Goal: Transaction & Acquisition: Book appointment/travel/reservation

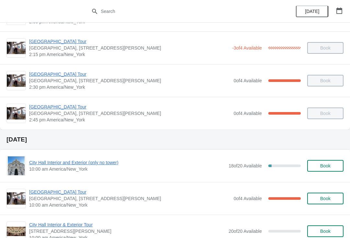
scroll to position [586, 0]
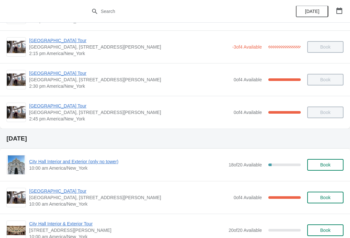
click at [338, 8] on icon "button" at bounding box center [339, 10] width 6 height 6
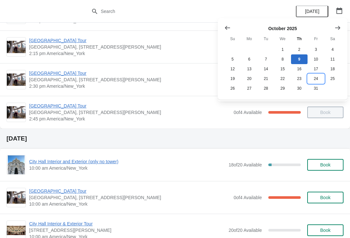
click at [312, 79] on button "24" at bounding box center [316, 79] width 17 height 10
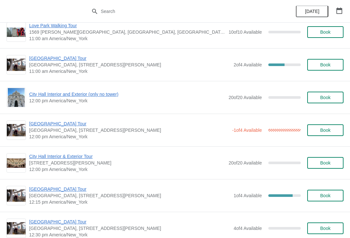
scroll to position [240, 0]
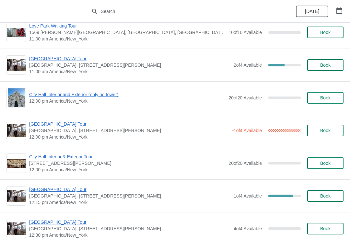
click at [63, 93] on span "City Hall Interior and Exterior (only no tower)" at bounding box center [127, 94] width 196 height 6
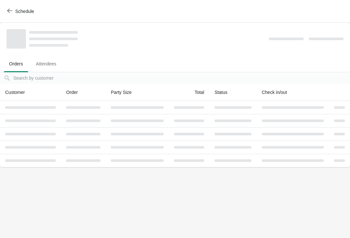
scroll to position [0, 0]
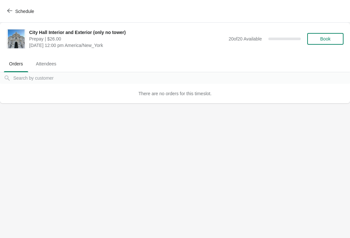
click at [327, 38] on span "Book" at bounding box center [325, 38] width 10 height 5
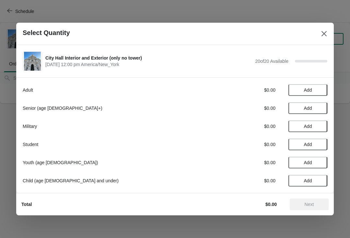
click at [308, 107] on span "Add" at bounding box center [308, 108] width 8 height 5
click at [321, 111] on icon at bounding box center [319, 108] width 7 height 7
click at [304, 89] on span "Add" at bounding box center [308, 90] width 8 height 5
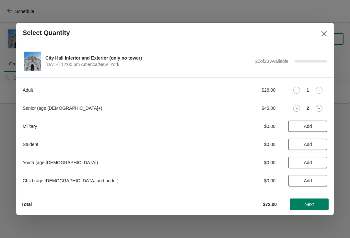
click at [306, 201] on button "Next" at bounding box center [309, 205] width 39 height 12
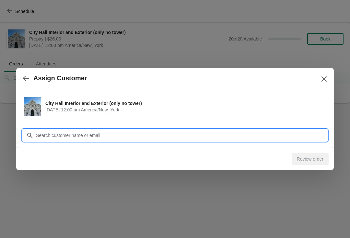
click at [61, 134] on input "Customer" at bounding box center [182, 136] width 292 height 12
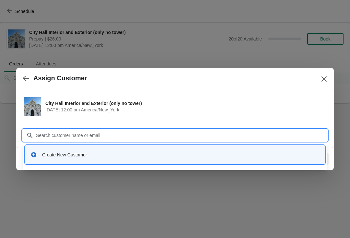
click at [52, 153] on div "Create New Customer" at bounding box center [180, 155] width 277 height 6
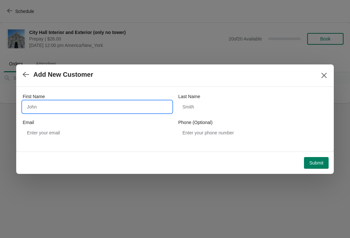
click at [57, 105] on input "First Name" at bounding box center [97, 107] width 149 height 12
type input "L"
type input "[PERSON_NAME] [PERSON_NAME]"
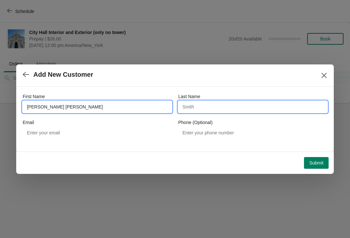
click at [229, 104] on input "Last Name" at bounding box center [252, 107] width 149 height 12
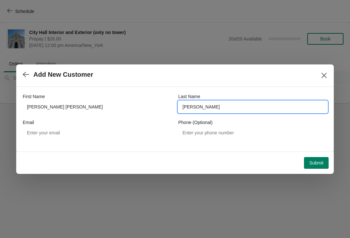
type input "[PERSON_NAME]"
click at [320, 164] on span "Submit" at bounding box center [316, 162] width 14 height 5
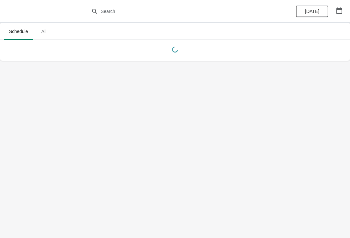
click at [342, 16] on button "button" at bounding box center [340, 11] width 12 height 12
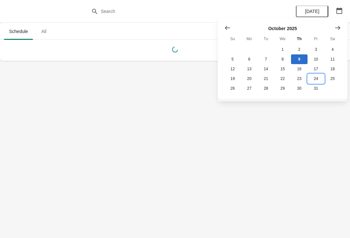
click at [316, 78] on button "24" at bounding box center [316, 79] width 17 height 10
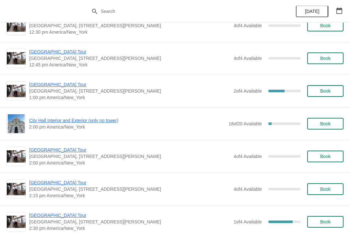
scroll to position [442, 0]
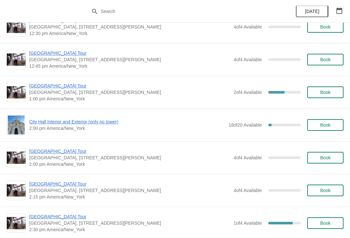
click at [328, 159] on span "Book" at bounding box center [325, 157] width 10 height 5
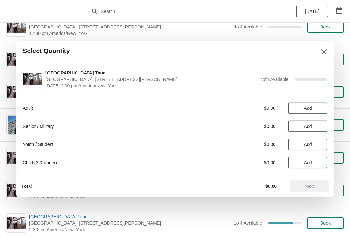
click at [304, 127] on span "Add" at bounding box center [308, 126] width 8 height 5
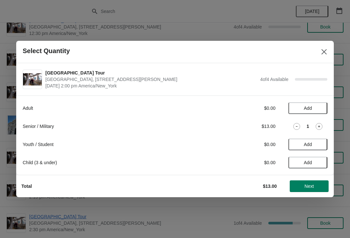
click at [319, 124] on icon at bounding box center [319, 126] width 7 height 7
click at [302, 107] on span "Add" at bounding box center [307, 108] width 27 height 5
click at [305, 183] on button "Next" at bounding box center [309, 187] width 39 height 12
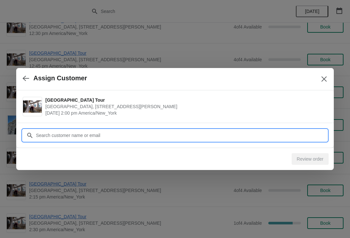
click at [79, 130] on input "Customer" at bounding box center [182, 136] width 292 height 12
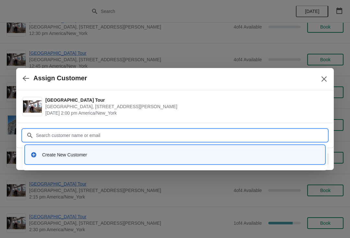
click at [53, 147] on div "Create New Customer" at bounding box center [175, 155] width 300 height 18
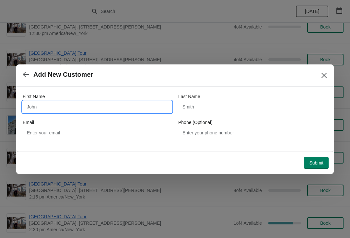
click at [46, 106] on input "First Name" at bounding box center [97, 107] width 149 height 12
type input "[PERSON_NAME] [PERSON_NAME]"
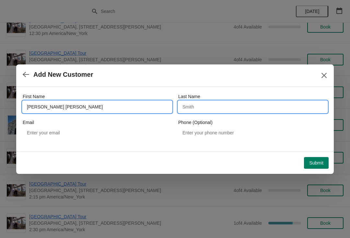
click at [208, 106] on input "Last Name" at bounding box center [252, 107] width 149 height 12
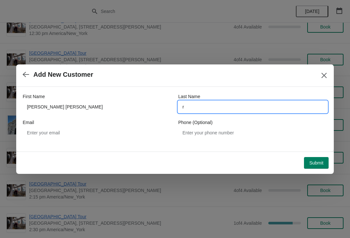
type input "r"
click at [319, 163] on span "Submit" at bounding box center [316, 162] width 14 height 5
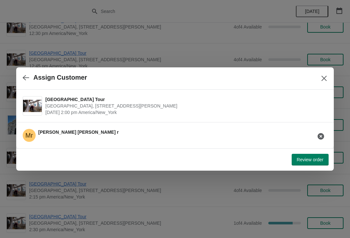
click at [310, 160] on span "Review order" at bounding box center [310, 159] width 27 height 5
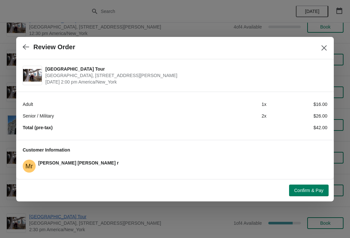
click at [295, 200] on div "Confirm & Pay" at bounding box center [175, 190] width 318 height 22
click at [303, 191] on span "Confirm & Pay" at bounding box center [308, 190] width 29 height 5
